Goal: Task Accomplishment & Management: Complete application form

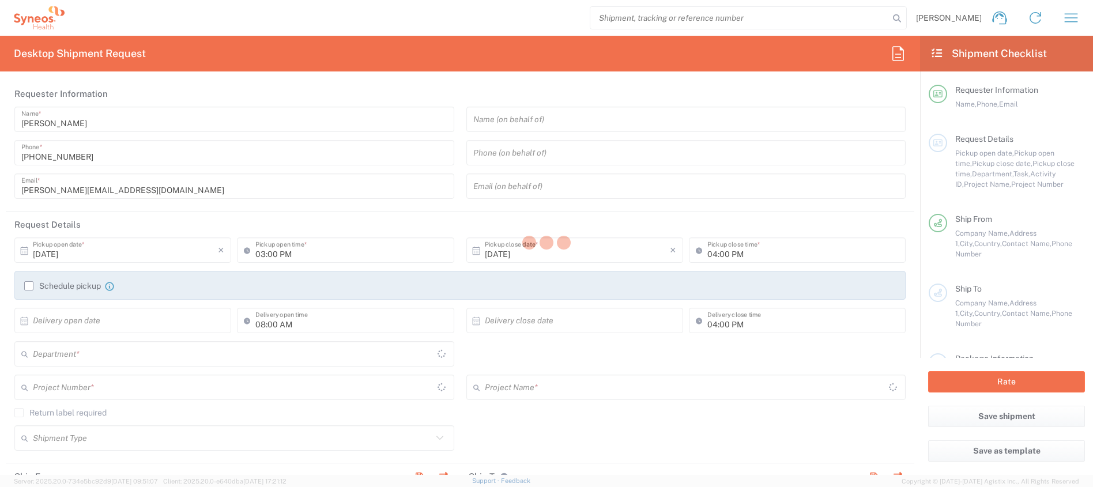
type input "[GEOGRAPHIC_DATA]"
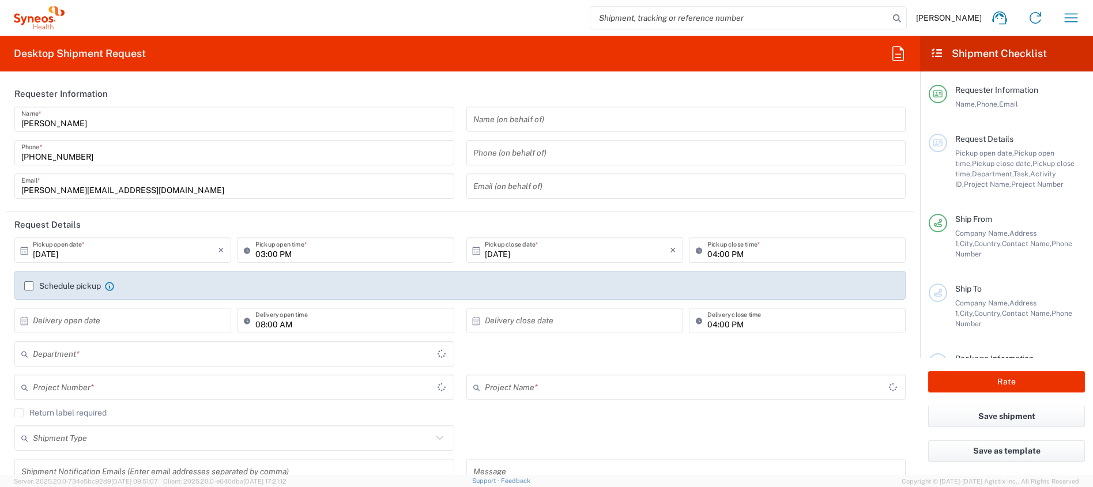
type input "8350"
type input "[GEOGRAPHIC_DATA]"
type input "Syneos Health Clinical Spain"
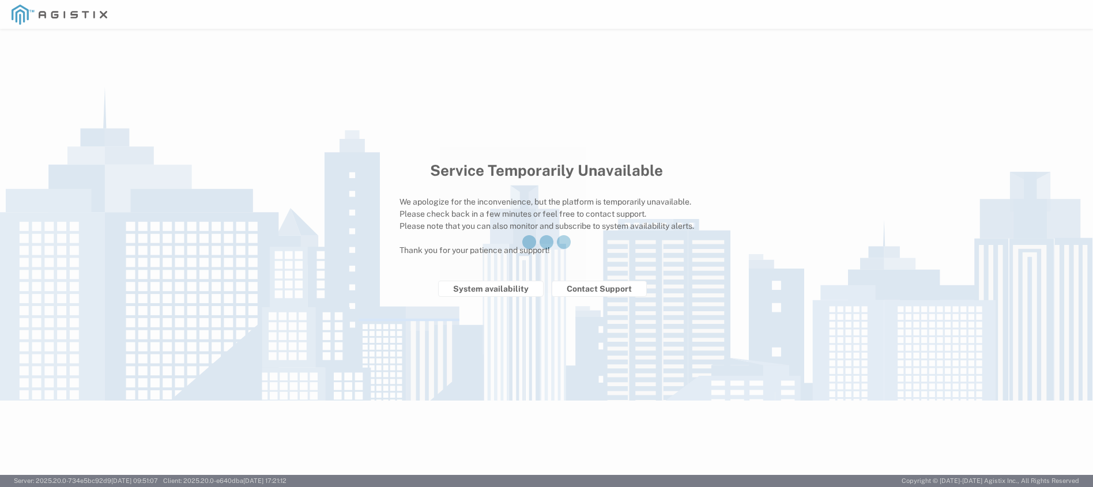
click at [464, 156] on div at bounding box center [546, 243] width 1093 height 487
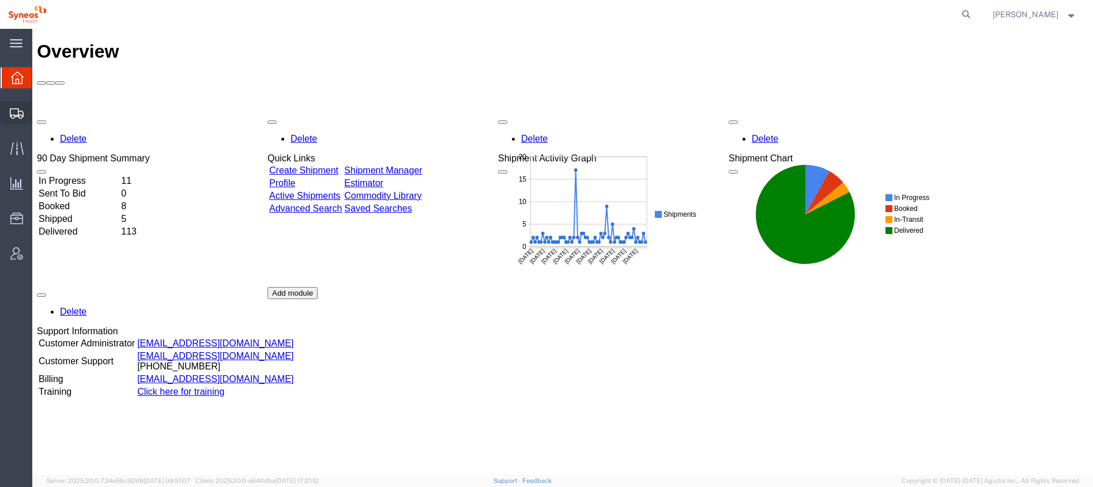
click at [0, 0] on span "Shipment Manager" at bounding box center [0, 0] width 0 height 0
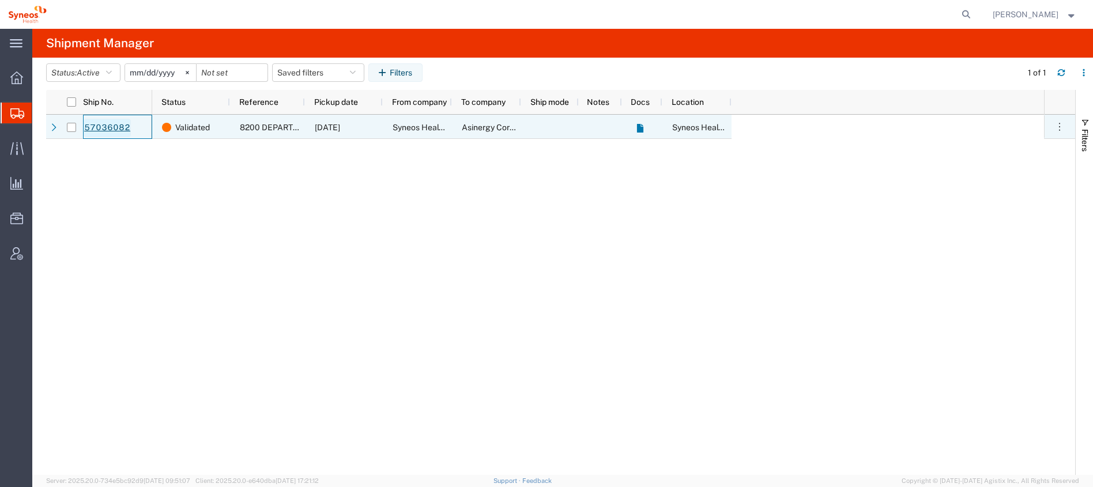
click at [121, 127] on link "57036082" at bounding box center [107, 128] width 47 height 18
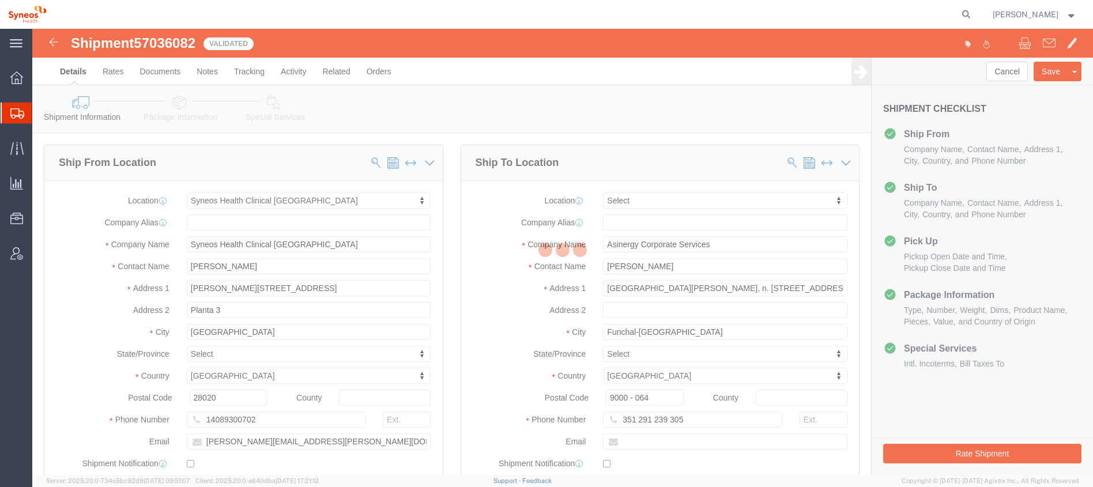
select select "48900"
select select
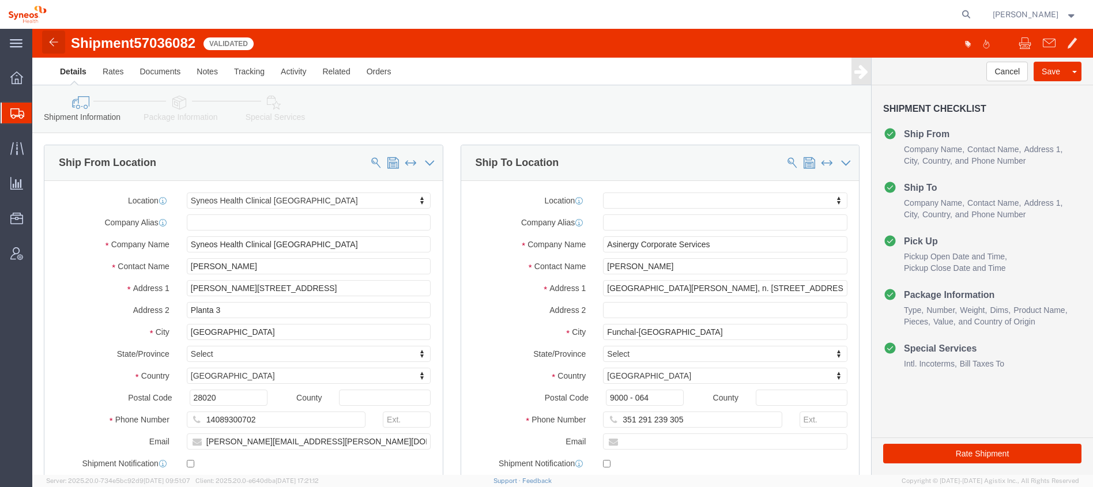
click img
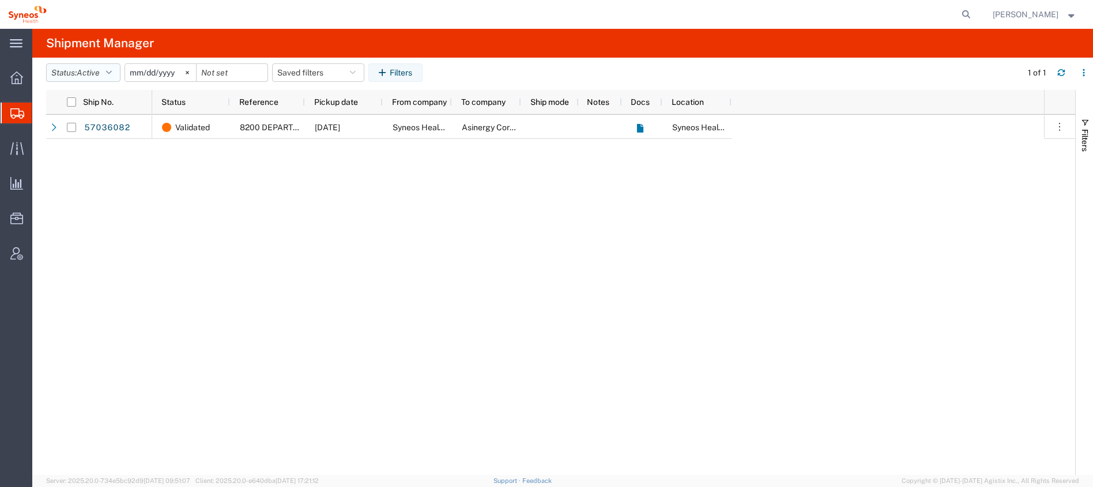
click at [116, 69] on button "Status: Active" at bounding box center [83, 72] width 74 height 18
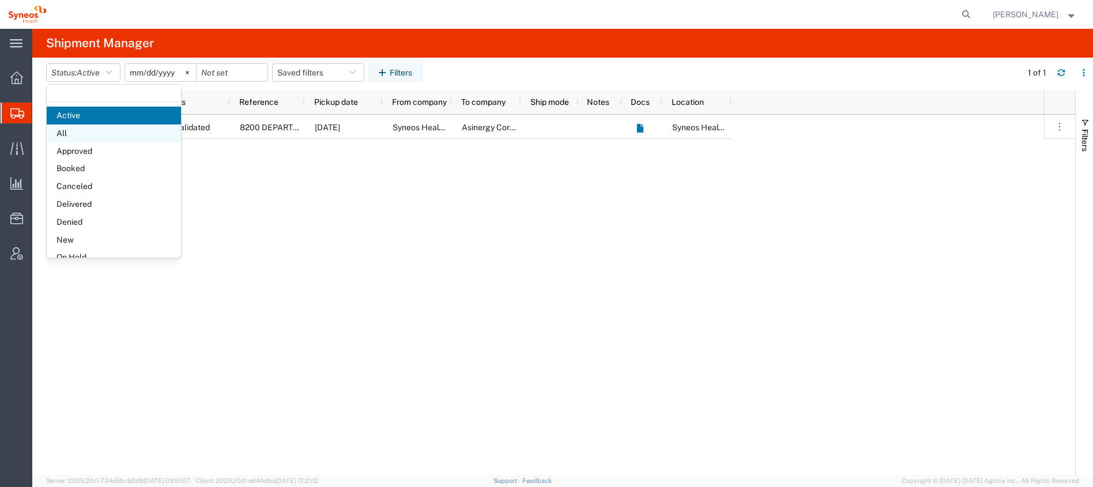
click at [92, 134] on span "All" at bounding box center [114, 134] width 134 height 18
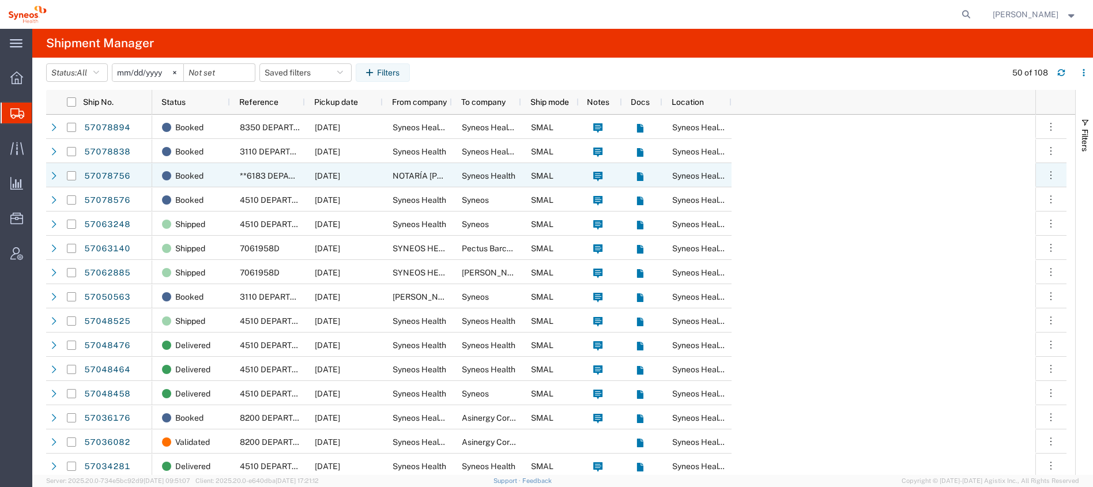
click at [390, 176] on div "NOTARÍA DON ALFREDO BARRAU MORENO" at bounding box center [417, 175] width 69 height 24
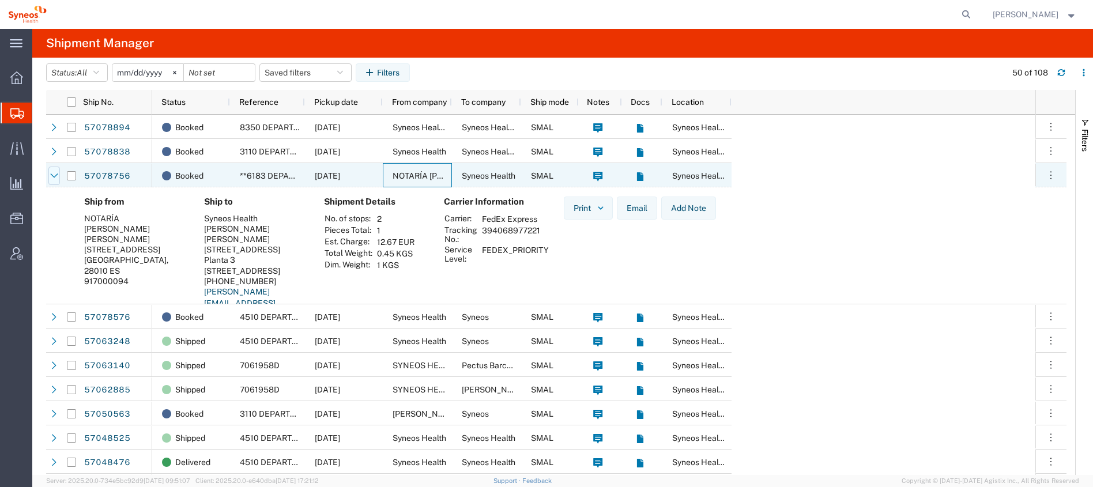
click at [48, 172] on div at bounding box center [54, 176] width 12 height 18
